Goal: Task Accomplishment & Management: Complete application form

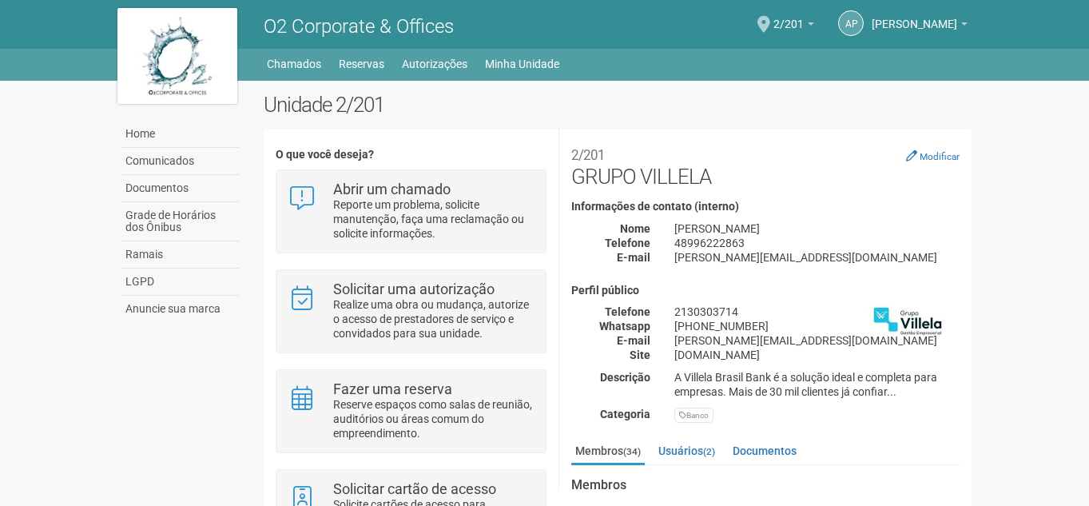
click at [1036, 157] on body "Aguarde... O2 Corporate & Offices ap [PERSON_NAME] [PERSON_NAME] [PERSON_NAME][…" at bounding box center [544, 253] width 1089 height 506
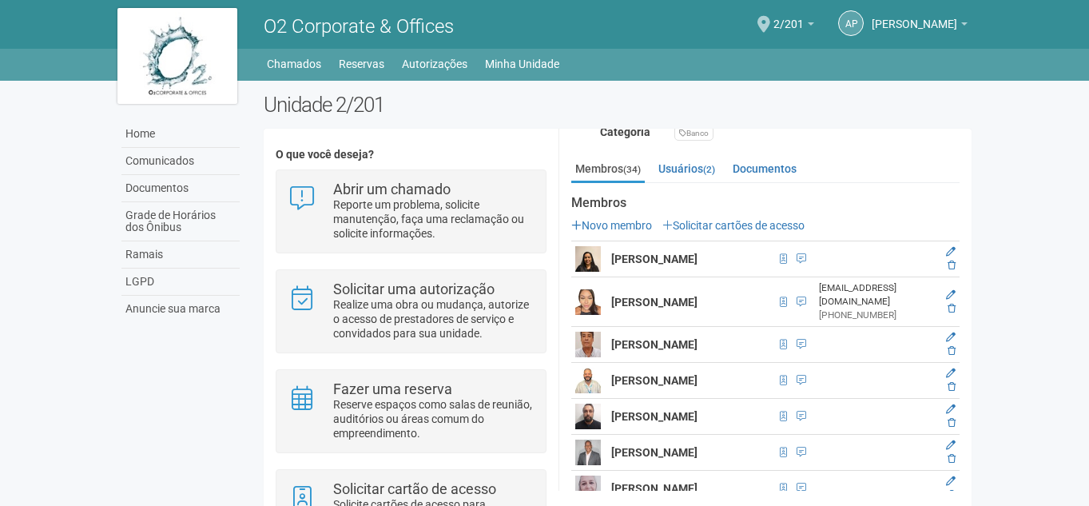
scroll to position [320, 0]
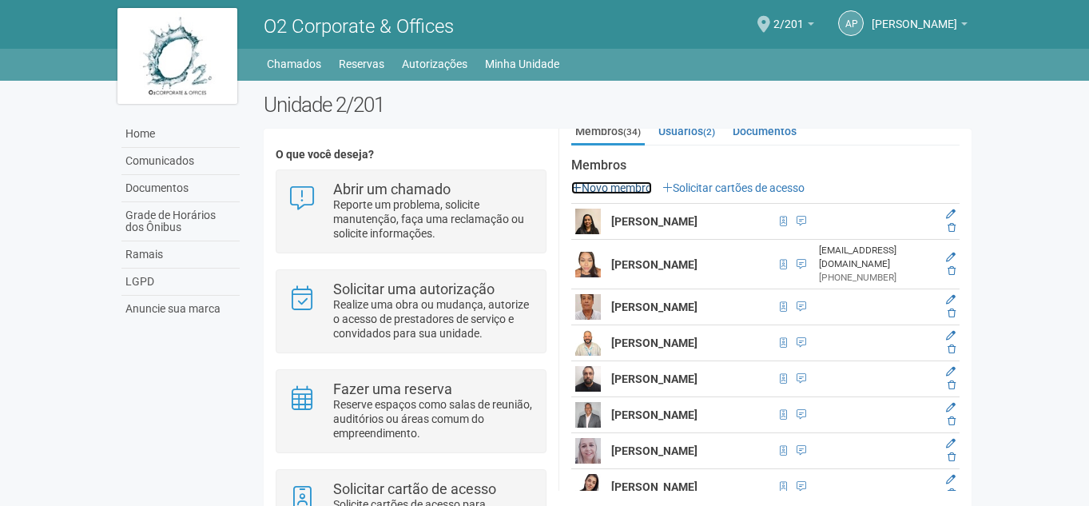
click at [632, 190] on link "Novo membro" at bounding box center [611, 187] width 81 height 13
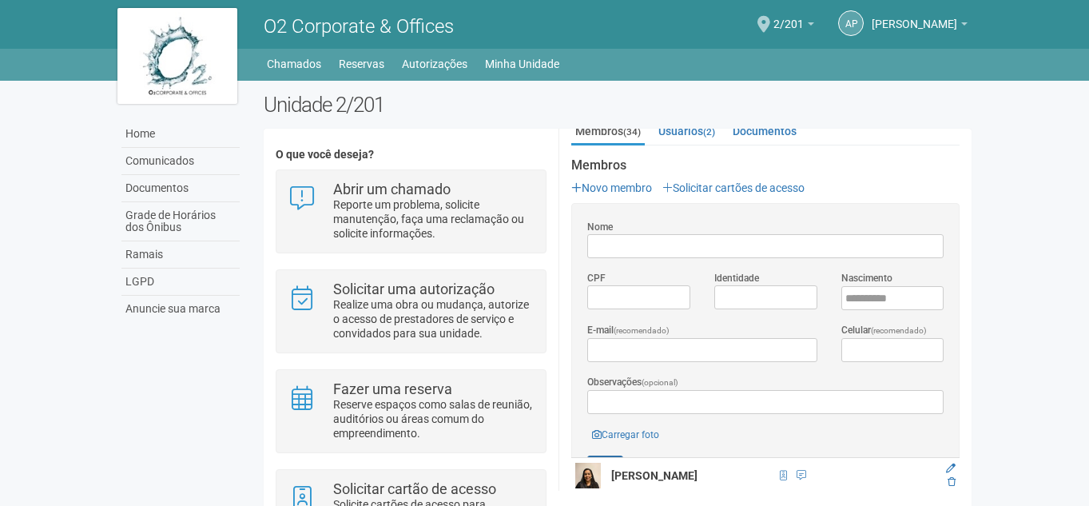
scroll to position [0, 0]
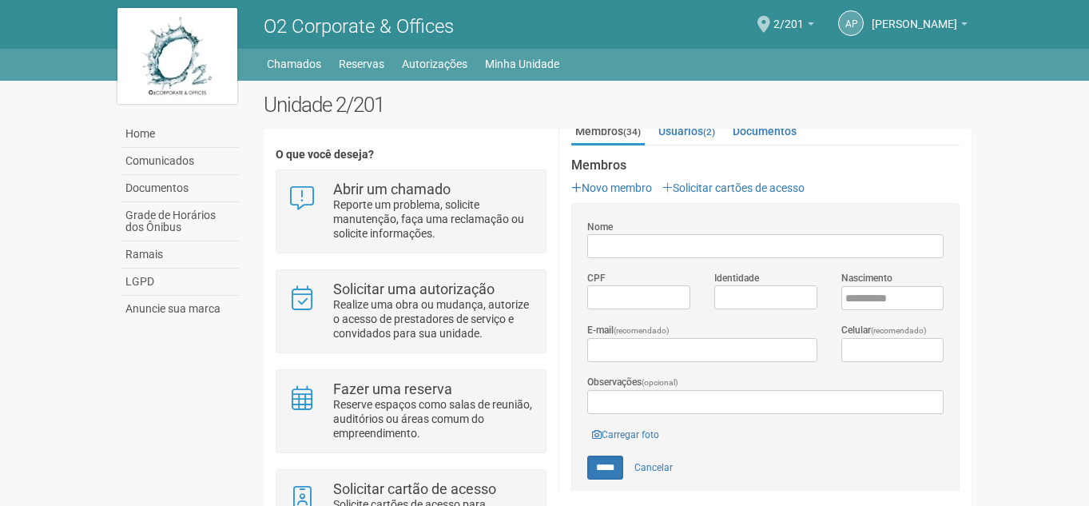
click at [669, 239] on input "Nome" at bounding box center [765, 246] width 356 height 24
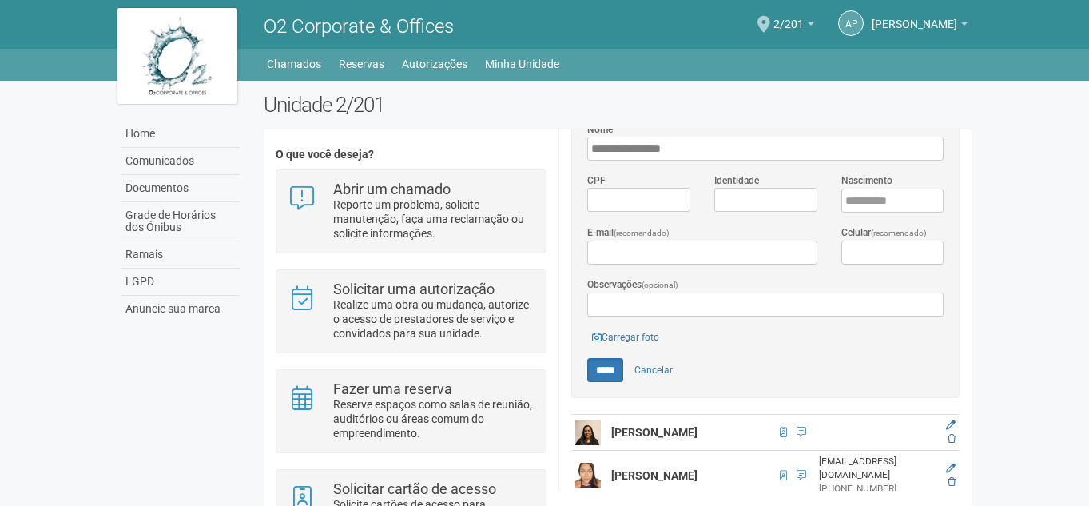
scroll to position [479, 0]
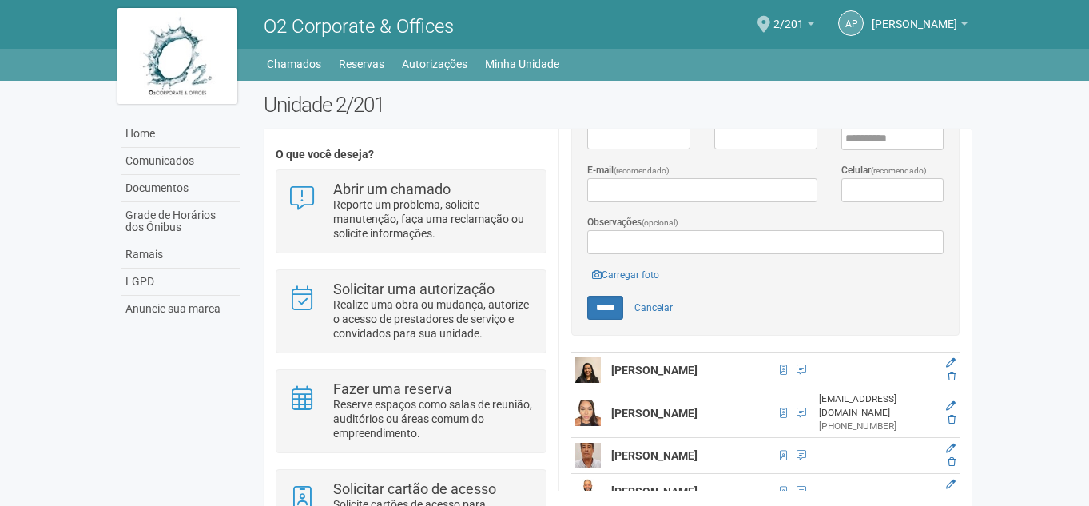
type input "**********"
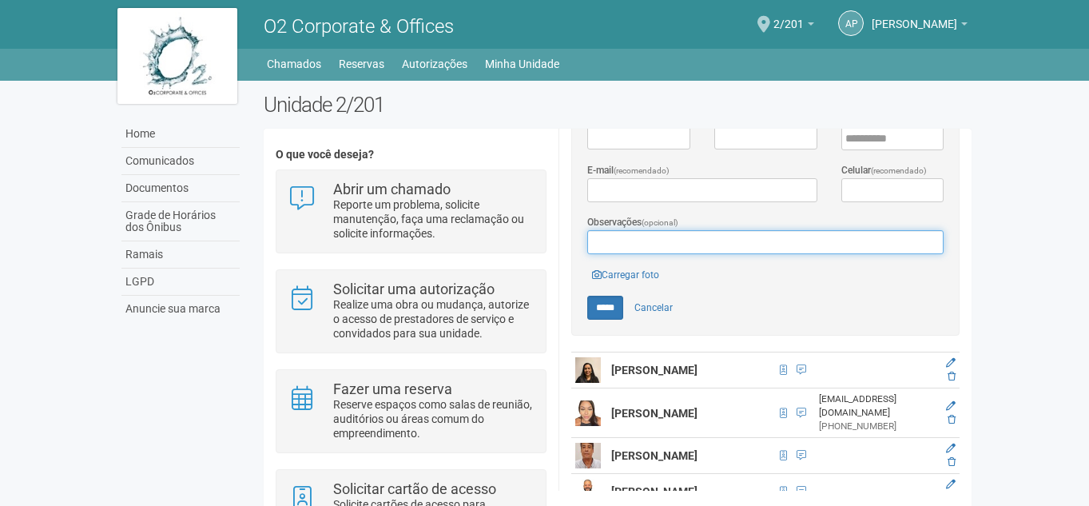
click at [794, 249] on input "Observações (opcional)" at bounding box center [765, 242] width 356 height 24
type input "**********"
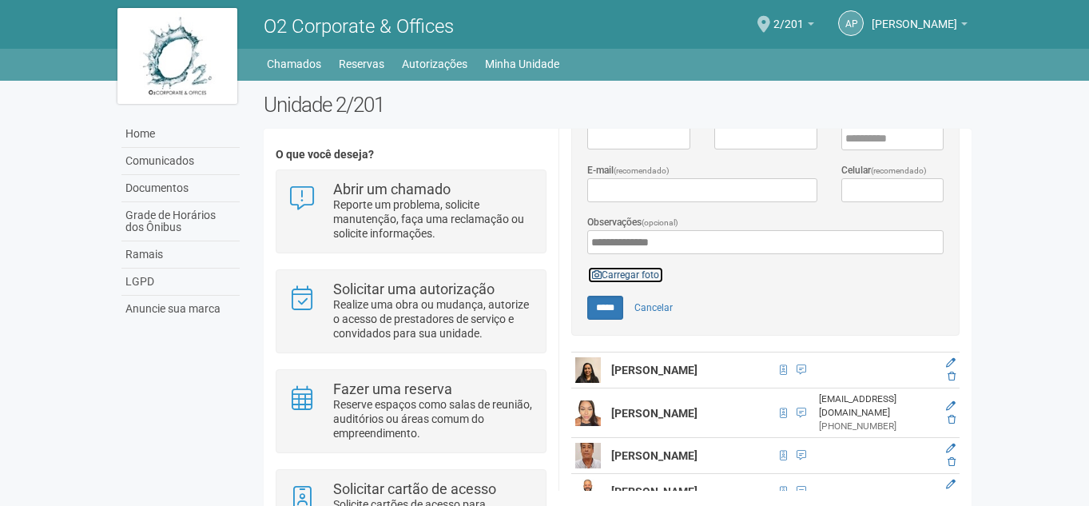
click at [654, 273] on link "Carregar foto" at bounding box center [625, 275] width 77 height 18
click at [1054, 139] on body "Aguarde... O2 Corporate & Offices ap [PERSON_NAME] [PERSON_NAME] [PERSON_NAME][…" at bounding box center [544, 253] width 1089 height 506
click at [636, 266] on link "Carregar foto" at bounding box center [625, 275] width 77 height 18
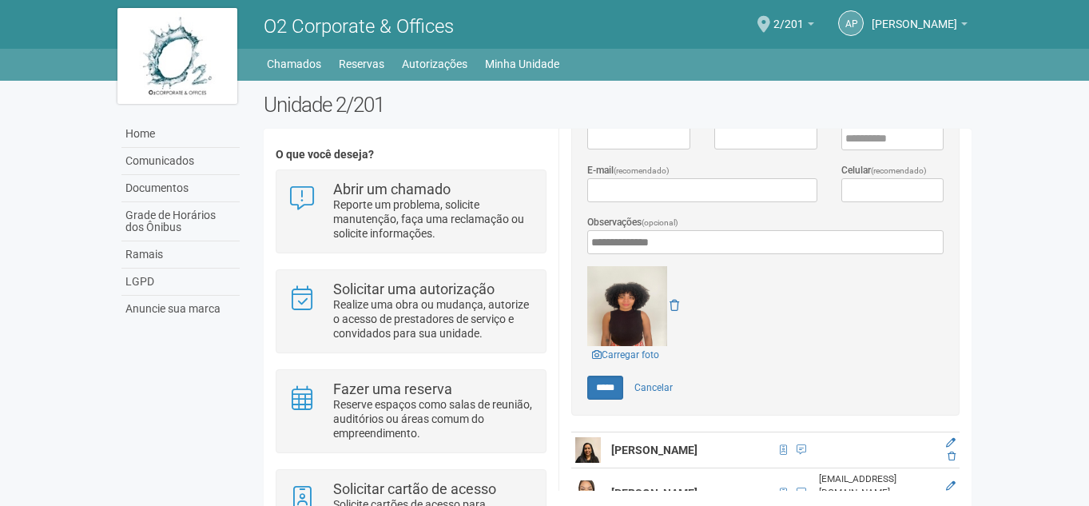
click at [1040, 167] on body "Aguarde... O2 Corporate & Offices ap [PERSON_NAME] [PERSON_NAME] [PERSON_NAME][…" at bounding box center [544, 253] width 1089 height 506
click at [595, 383] on input "*****" at bounding box center [605, 388] width 36 height 24
type input "*****"
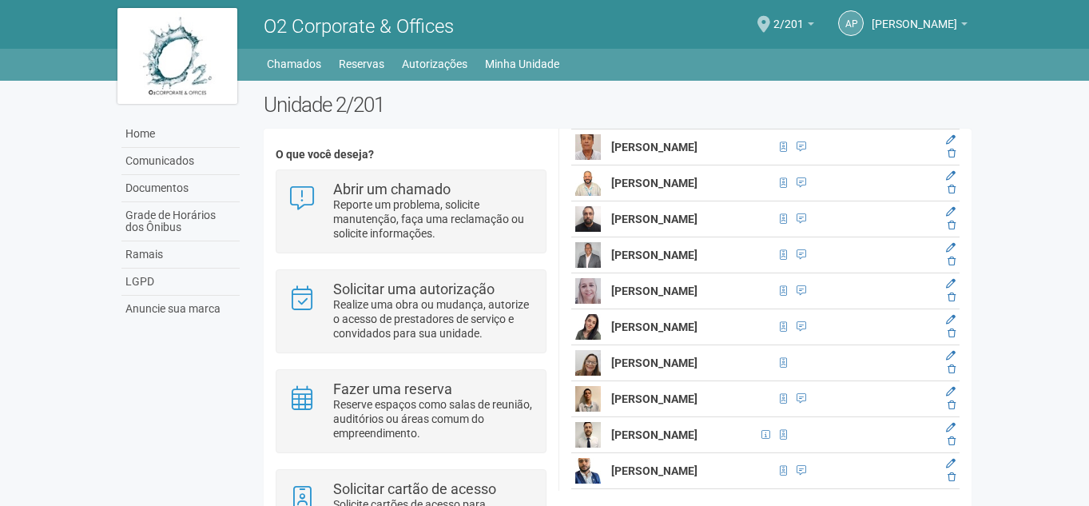
scroll to position [479, 0]
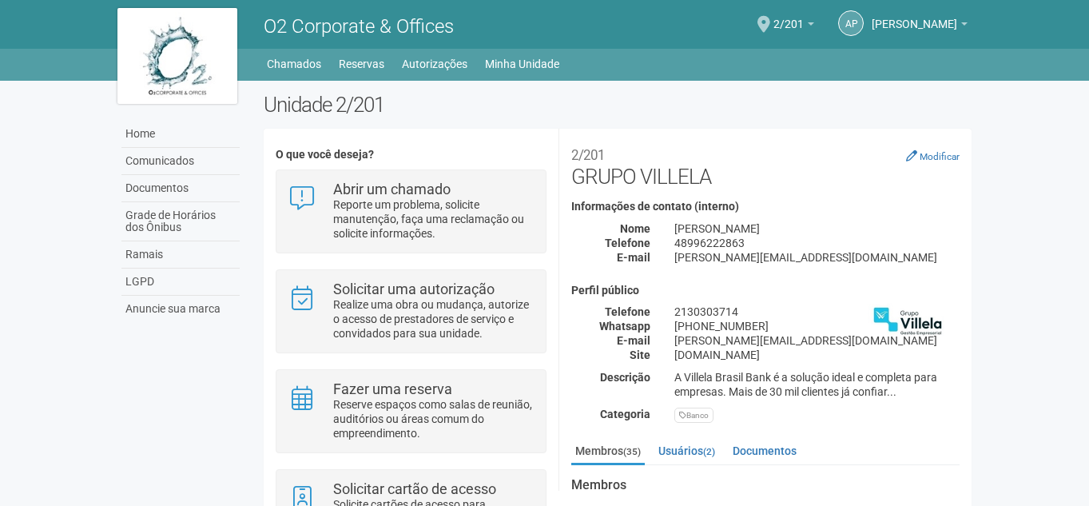
click at [1056, 206] on body "Aguarde... O2 Corporate & Offices ap [PERSON_NAME] [PERSON_NAME] [PERSON_NAME][…" at bounding box center [544, 253] width 1089 height 506
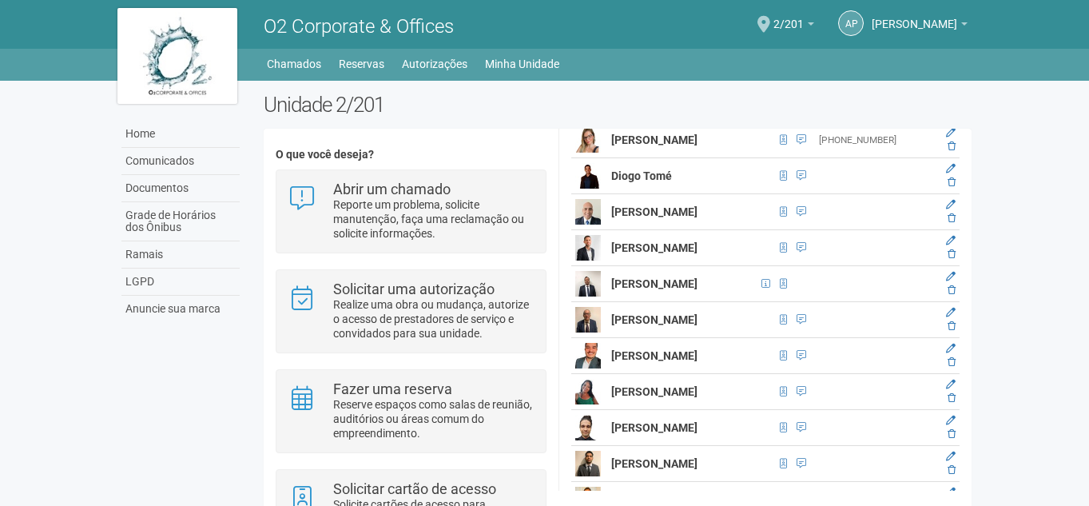
scroll to position [879, 0]
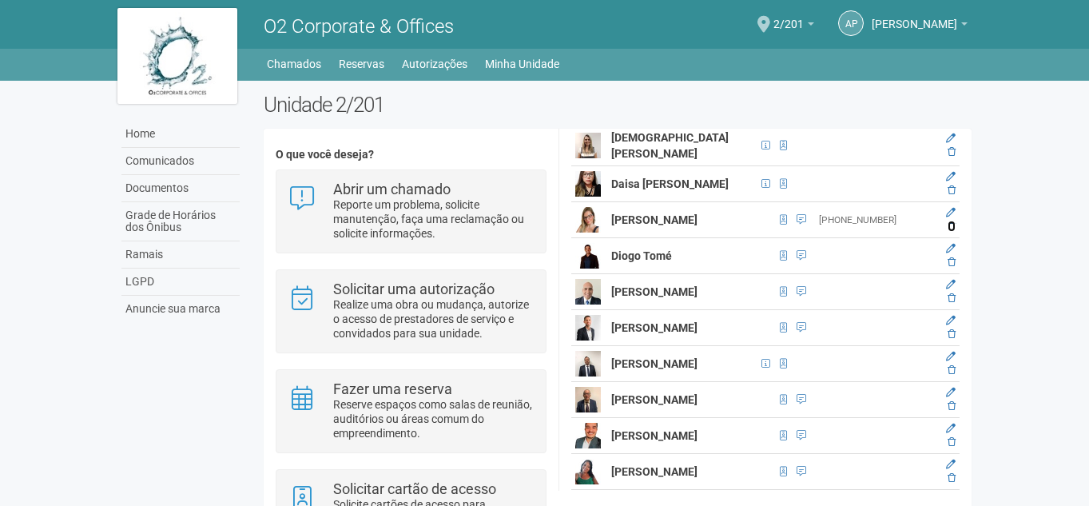
drag, startPoint x: 948, startPoint y: 212, endPoint x: 609, endPoint y: 78, distance: 364.5
click at [948, 221] on icon at bounding box center [952, 226] width 8 height 10
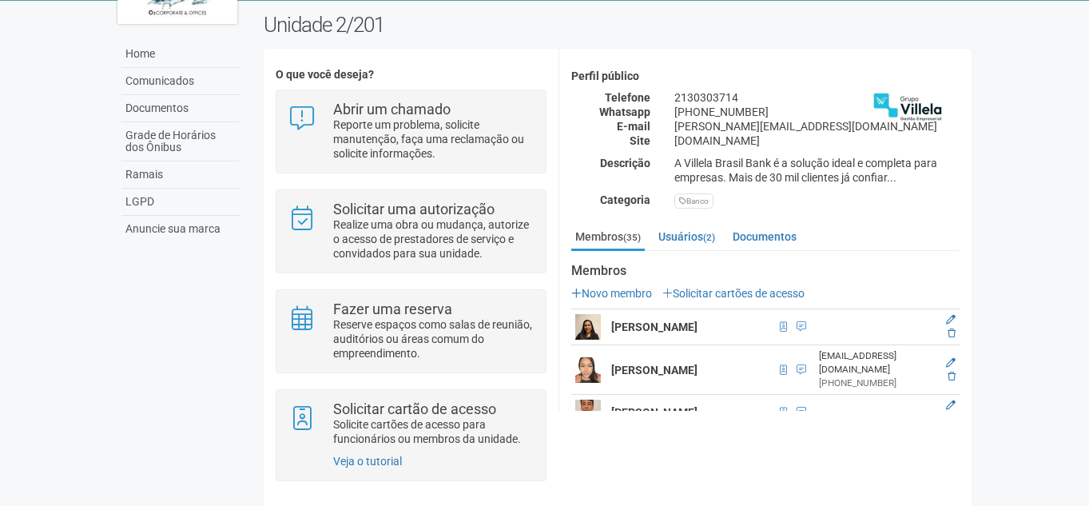
scroll to position [320, 0]
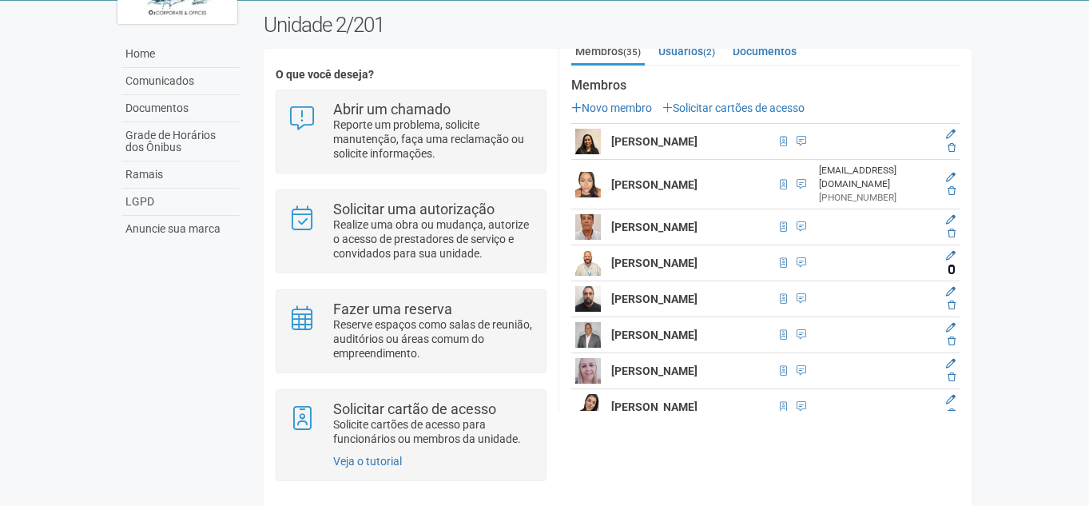
click at [950, 265] on icon at bounding box center [952, 270] width 8 height 10
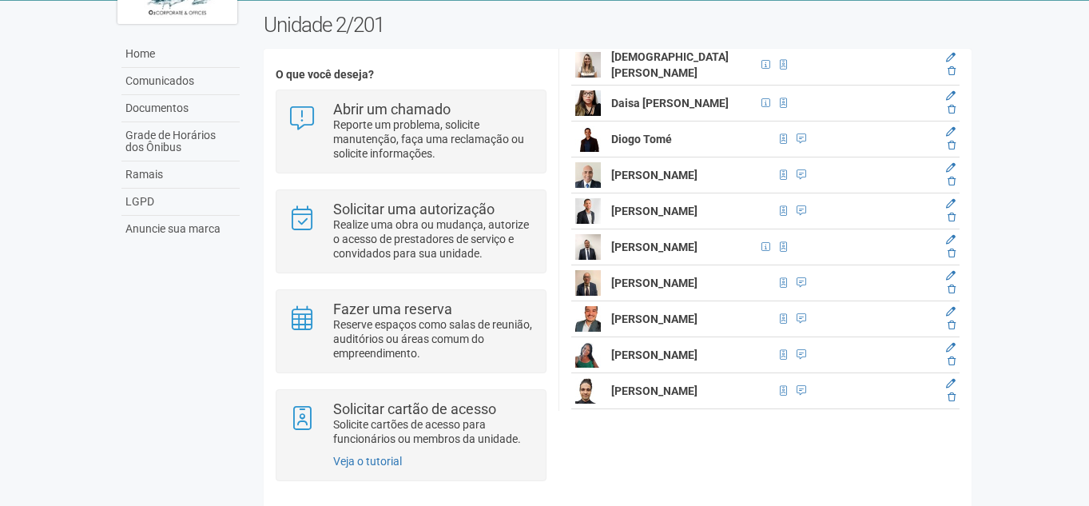
scroll to position [823, 0]
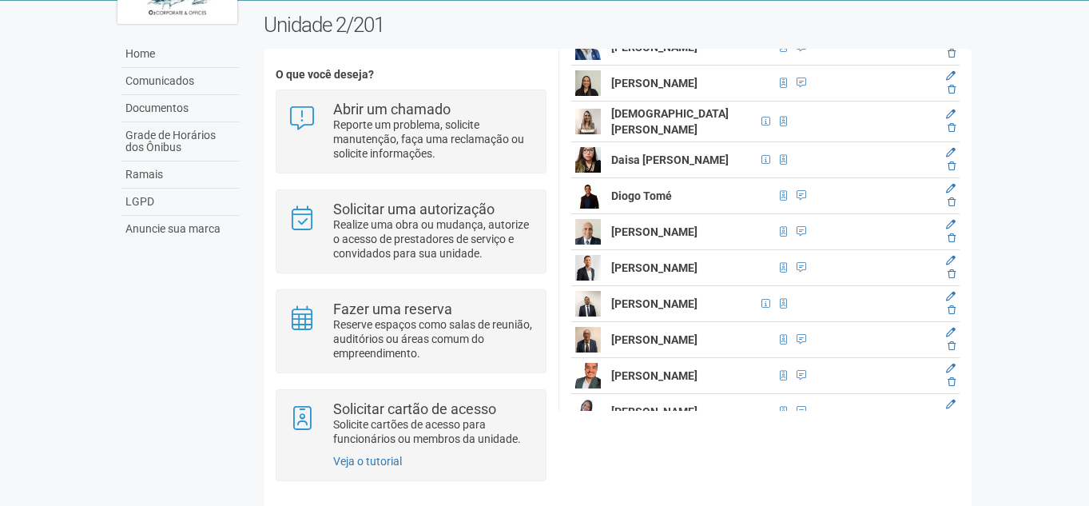
click at [1068, 85] on body "Aguarde... O2 Corporate & Offices ap [PERSON_NAME] [PERSON_NAME] [PERSON_NAME][…" at bounding box center [544, 173] width 1089 height 506
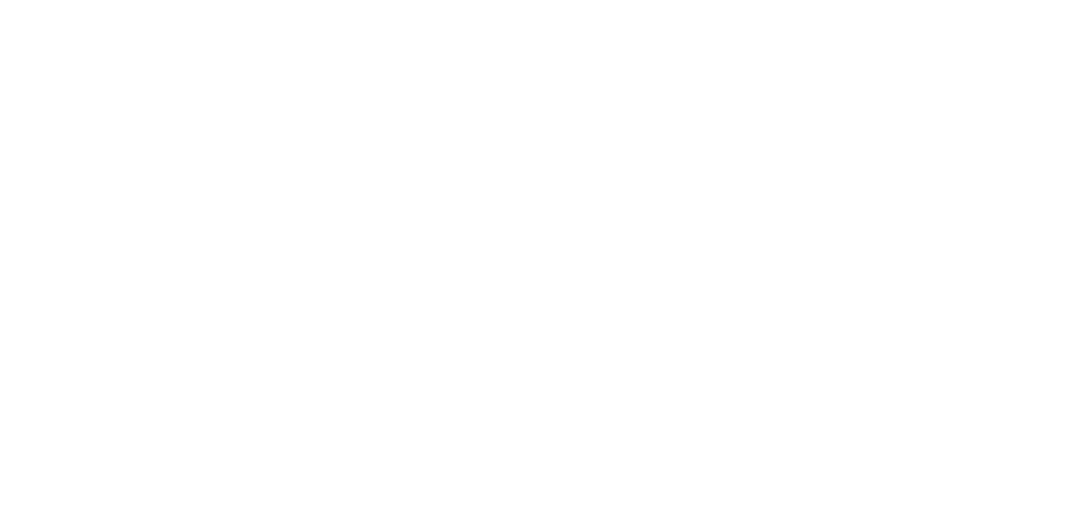
scroll to position [80, 0]
